Goal: Transaction & Acquisition: Purchase product/service

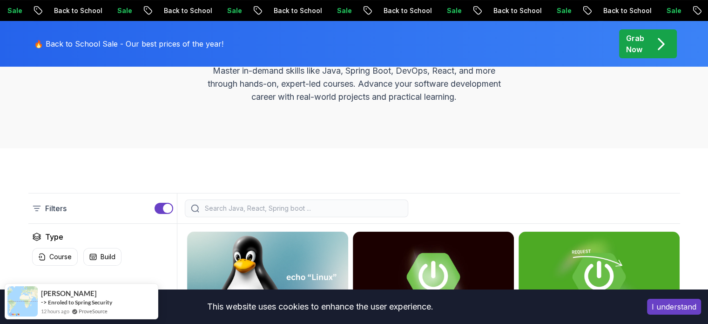
scroll to position [230, 0]
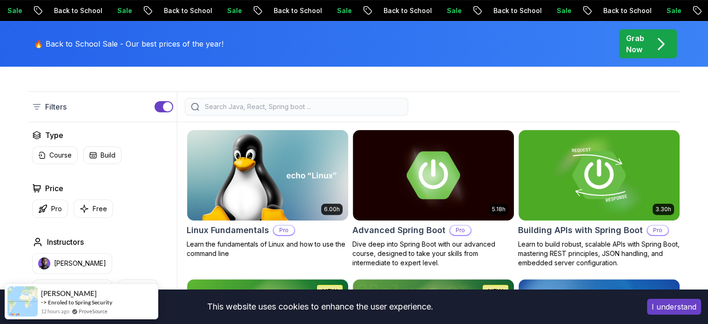
click at [666, 304] on button "I understand" at bounding box center [674, 306] width 54 height 16
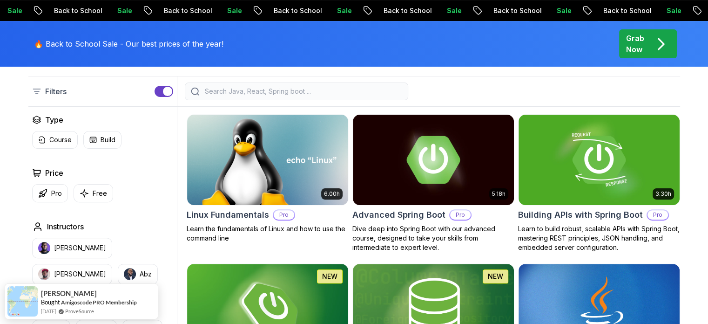
scroll to position [0, 0]
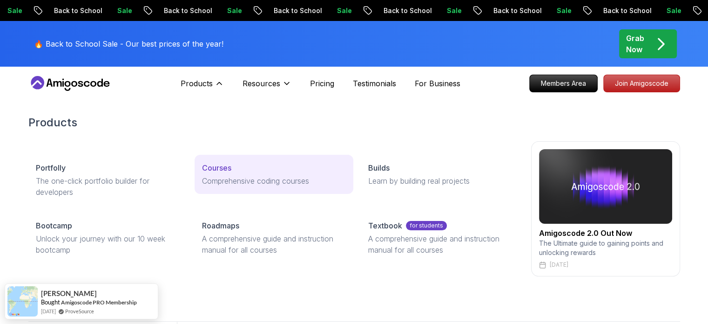
click at [219, 170] on p "Courses" at bounding box center [216, 167] width 29 height 11
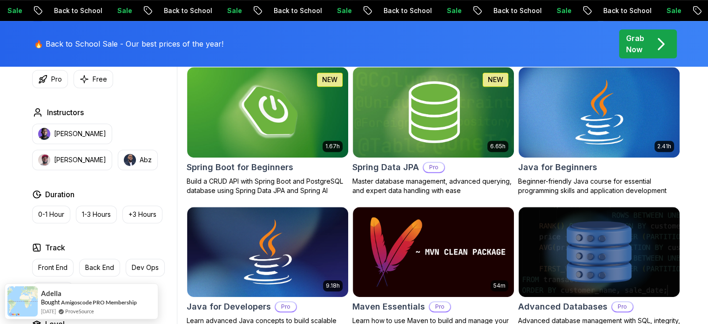
scroll to position [453, 0]
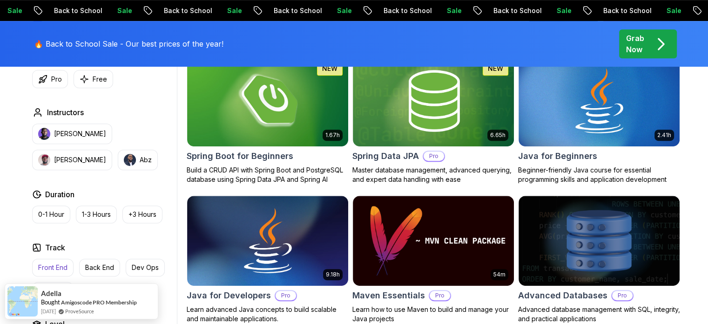
click at [57, 267] on p "Front End" at bounding box center [52, 267] width 29 height 9
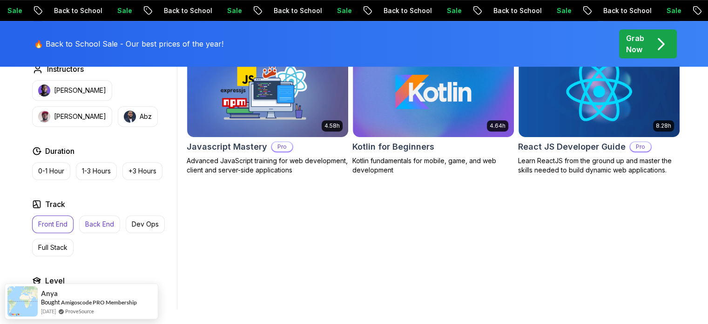
click at [90, 223] on p "Back End" at bounding box center [99, 223] width 29 height 9
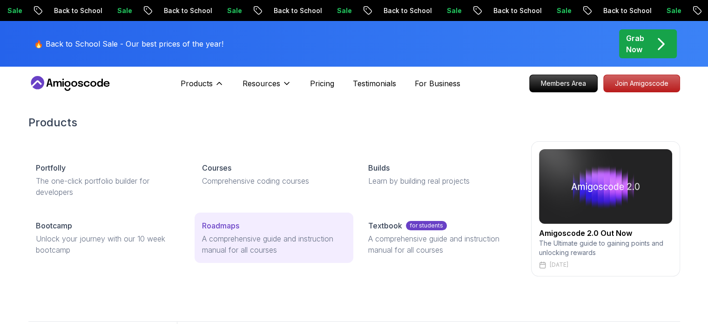
click at [230, 233] on p "A comprehensive guide and instruction manual for all courses" at bounding box center [274, 244] width 144 height 22
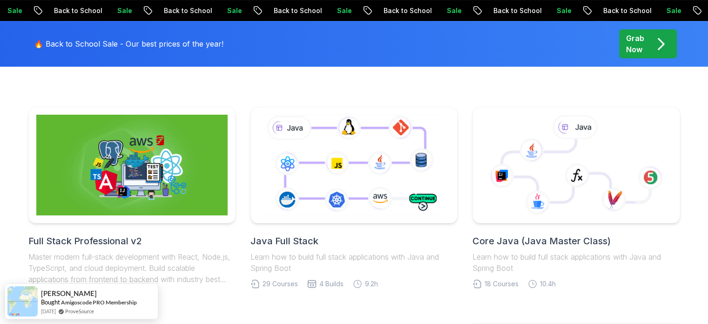
scroll to position [214, 0]
click at [528, 163] on icon at bounding box center [532, 150] width 25 height 25
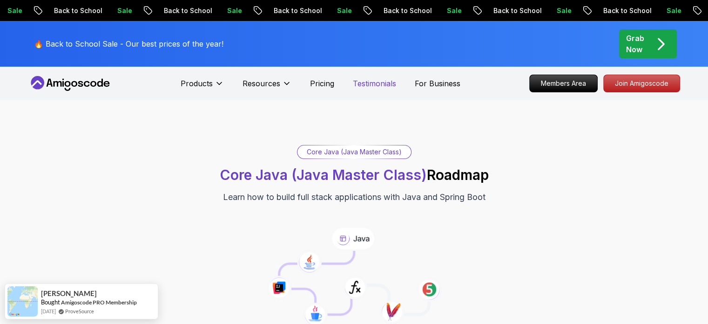
click at [364, 85] on p "Testimonials" at bounding box center [374, 83] width 43 height 11
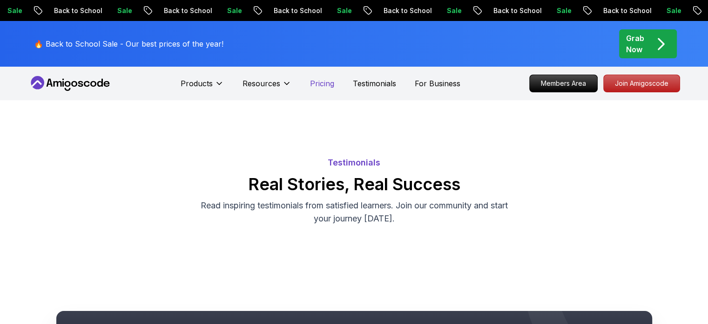
click at [330, 82] on p "Pricing" at bounding box center [322, 83] width 24 height 11
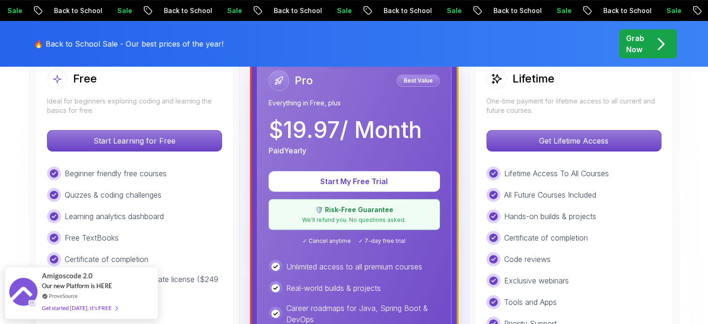
scroll to position [290, 0]
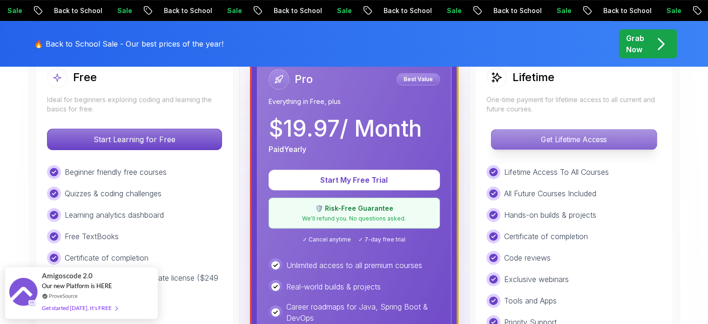
click at [575, 142] on p "Get Lifetime Access" at bounding box center [573, 139] width 165 height 20
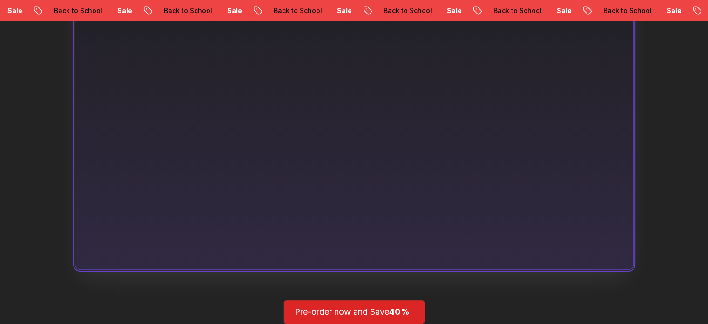
scroll to position [698, 0]
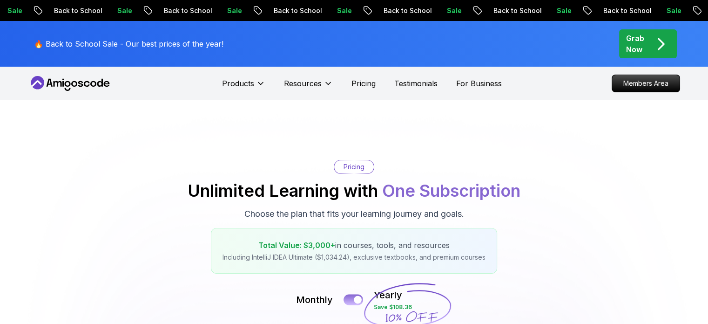
click at [356, 300] on div at bounding box center [358, 300] width 8 height 8
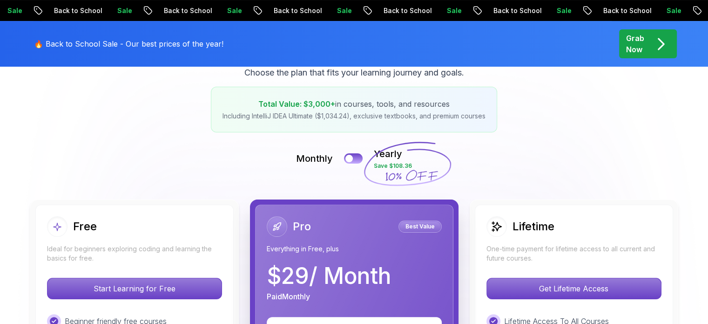
scroll to position [149, 0]
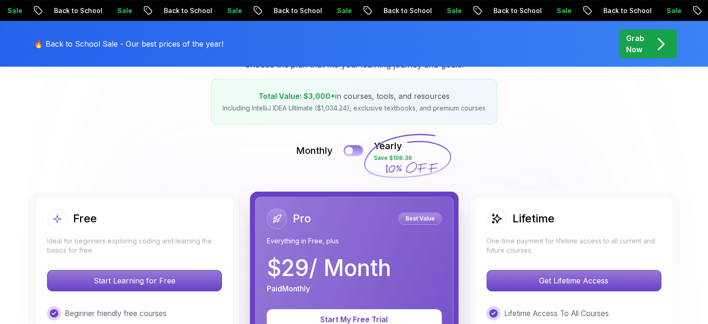
click at [349, 147] on div at bounding box center [349, 151] width 8 height 8
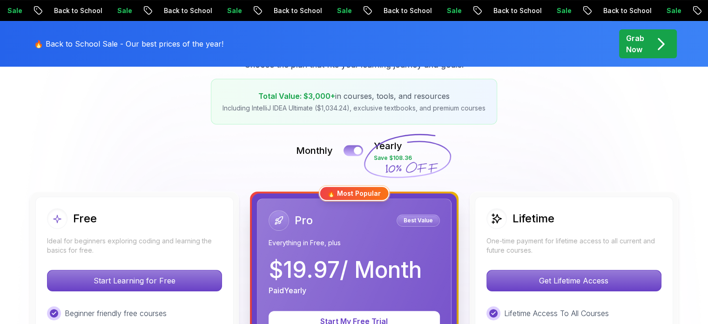
click at [359, 148] on div at bounding box center [358, 151] width 8 height 8
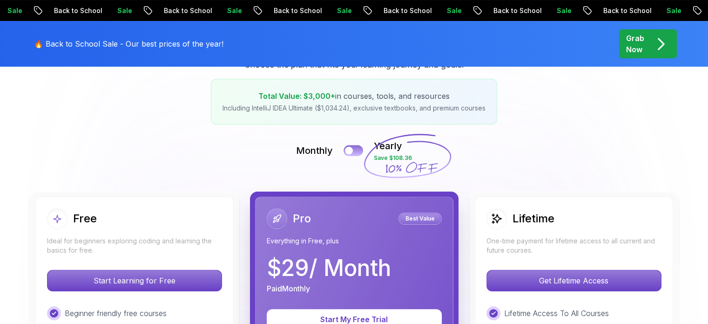
click at [351, 152] on div at bounding box center [349, 151] width 8 height 8
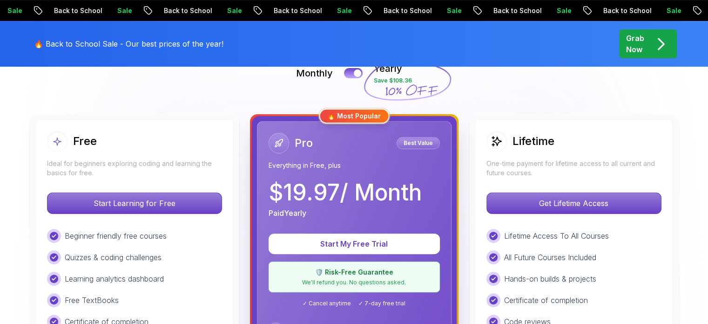
scroll to position [227, 0]
